Goal: Find contact information: Find contact information

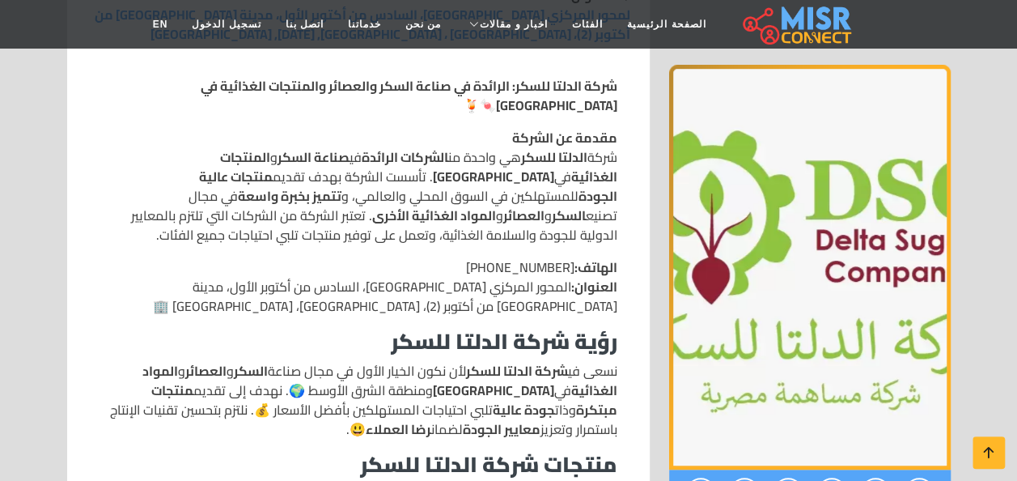
scroll to position [486, 0]
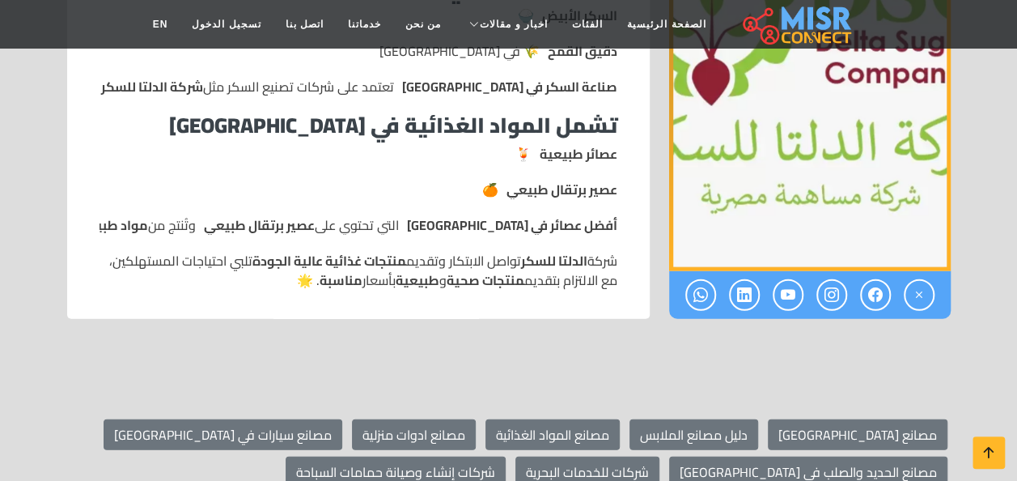
scroll to position [1861, 0]
